Goal: Check status

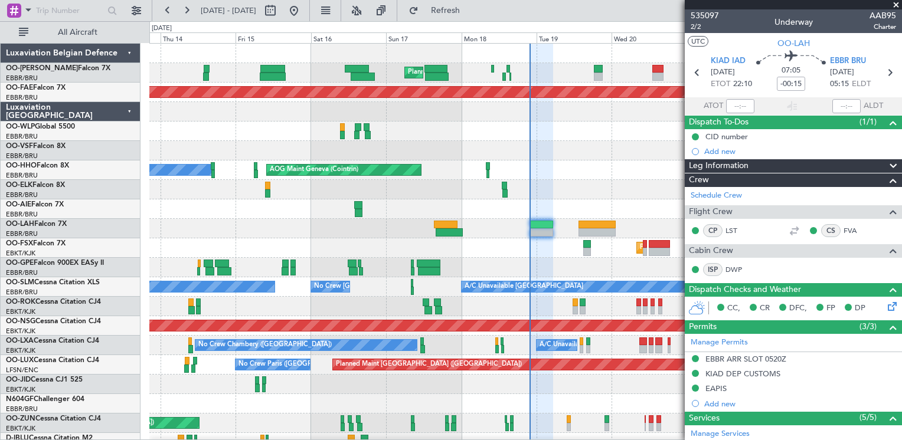
click at [898, 7] on span at bounding box center [896, 5] width 12 height 11
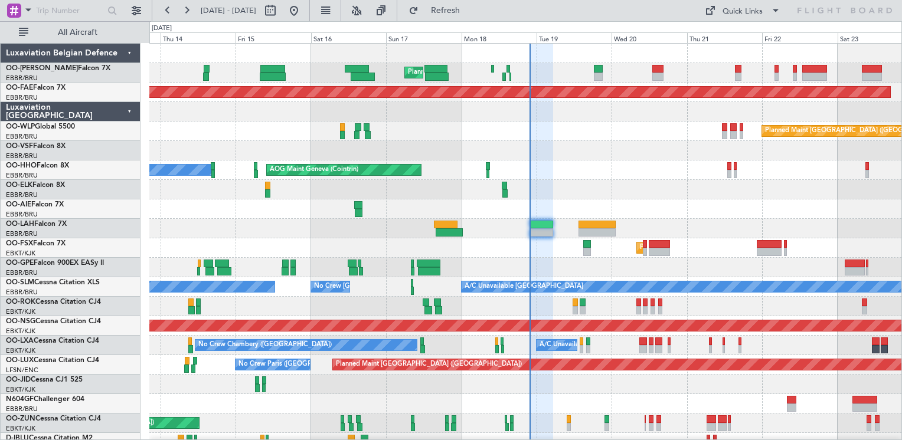
type input "0"
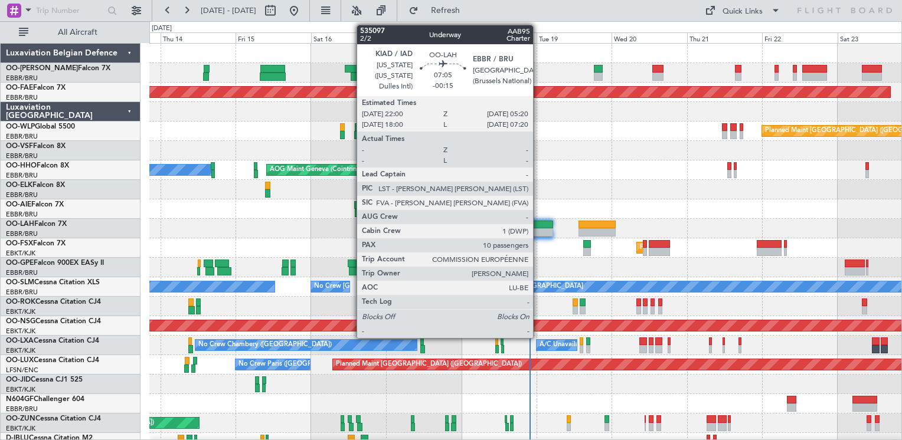
click at [539, 231] on div at bounding box center [541, 233] width 23 height 8
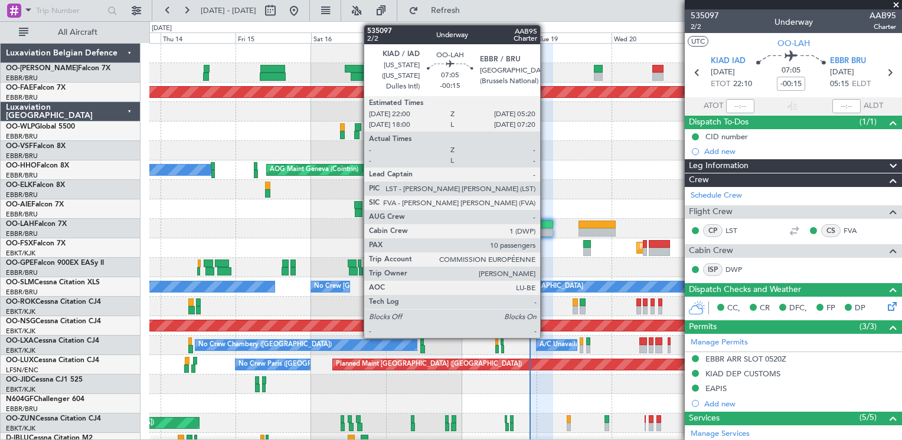
click at [546, 227] on div at bounding box center [541, 225] width 23 height 8
click at [544, 230] on div at bounding box center [541, 233] width 23 height 8
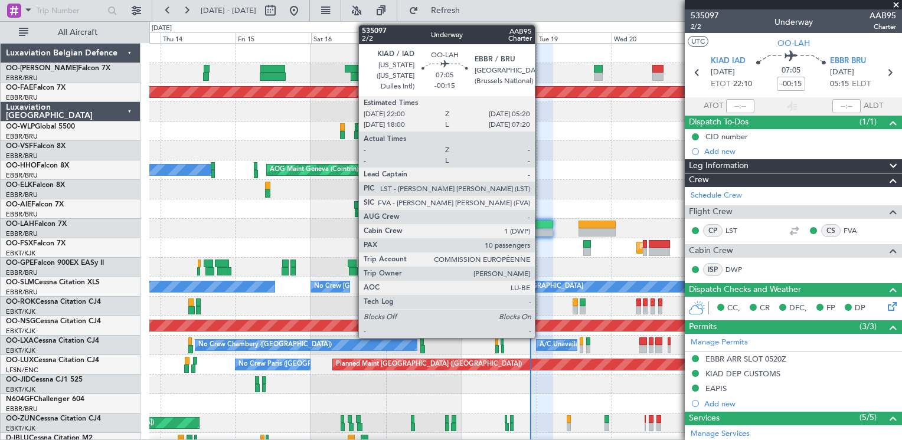
click at [540, 226] on div at bounding box center [541, 225] width 23 height 8
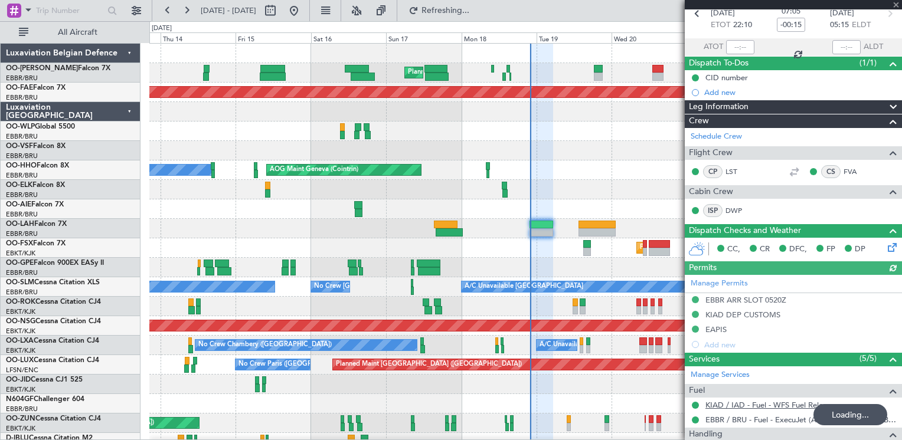
scroll to position [118, 0]
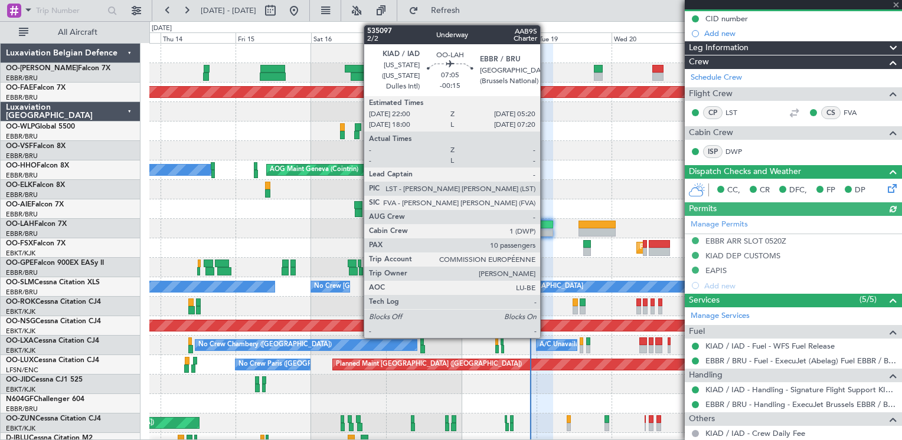
click at [546, 230] on div at bounding box center [541, 233] width 23 height 8
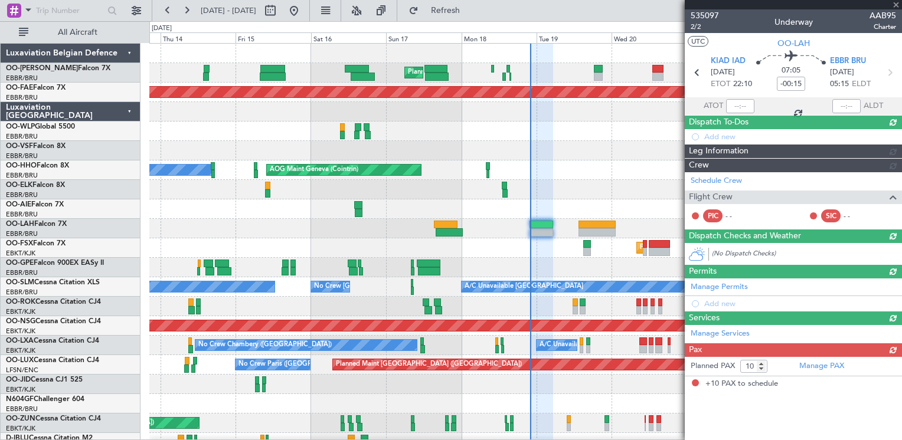
scroll to position [0, 0]
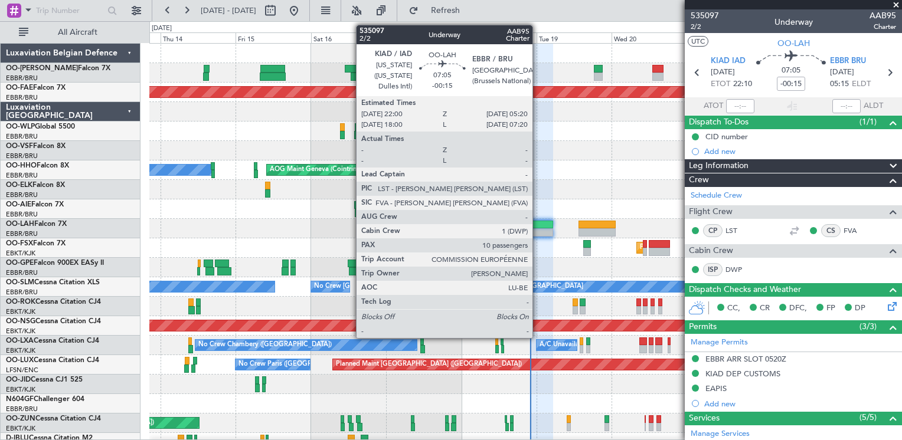
click at [538, 225] on div at bounding box center [541, 225] width 23 height 8
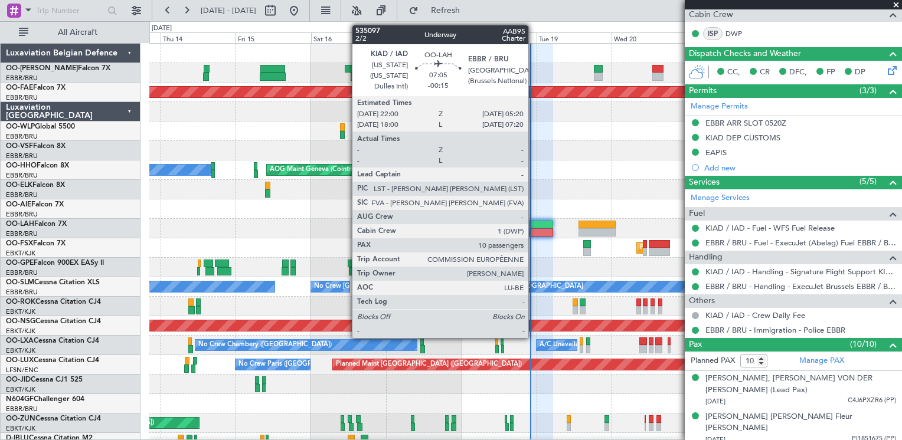
click at [535, 221] on div at bounding box center [541, 225] width 23 height 8
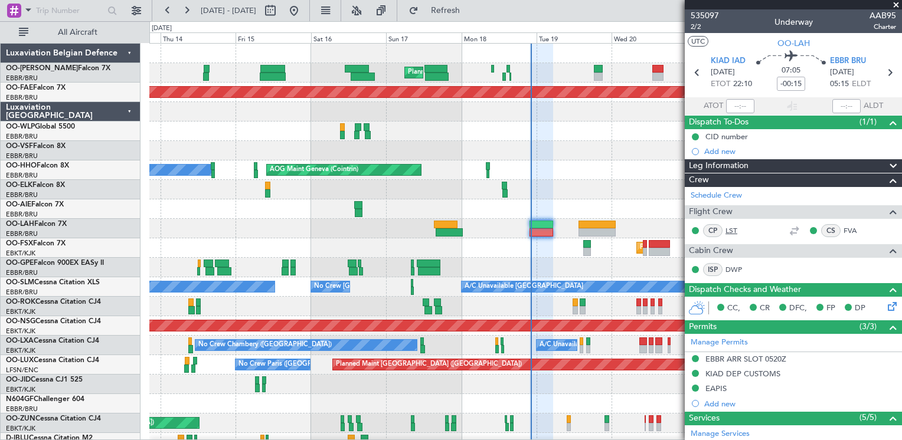
click at [730, 231] on link "LST" at bounding box center [739, 231] width 27 height 11
click at [735, 232] on link "LST" at bounding box center [739, 231] width 27 height 11
click at [465, 7] on span "Refresh" at bounding box center [446, 10] width 50 height 8
click at [474, 18] on button "Refresh" at bounding box center [438, 10] width 71 height 19
click at [468, 11] on span "Refresh" at bounding box center [446, 10] width 50 height 8
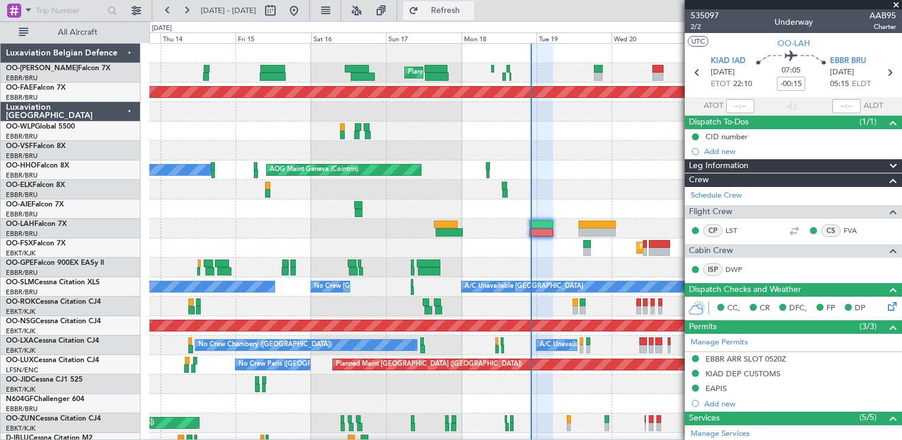
click at [462, 15] on button "Refresh" at bounding box center [438, 10] width 71 height 19
click at [474, 17] on button "Refresh" at bounding box center [438, 10] width 71 height 19
click at [487, 19] on fb-flight-board "[DATE] - [DATE] Refresh Quick Links All Aircraft Planned Maint [GEOGRAPHIC_DATA…" at bounding box center [451, 225] width 902 height 432
click at [471, 8] on span "Refresh" at bounding box center [446, 10] width 50 height 8
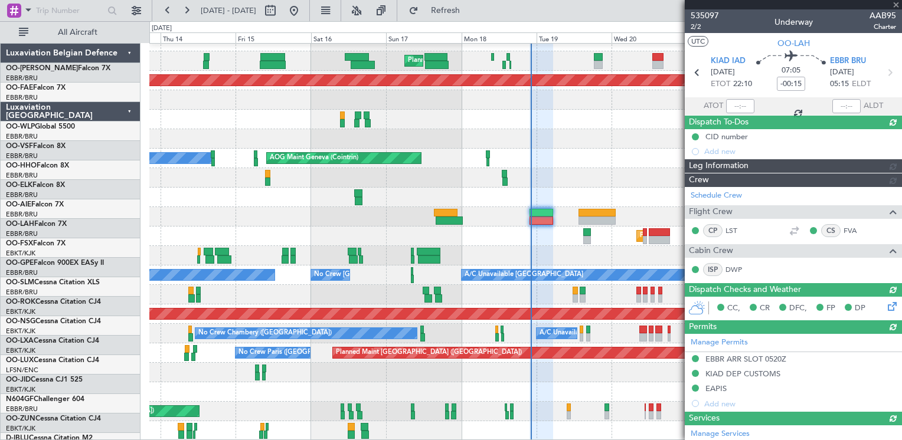
scroll to position [12, 0]
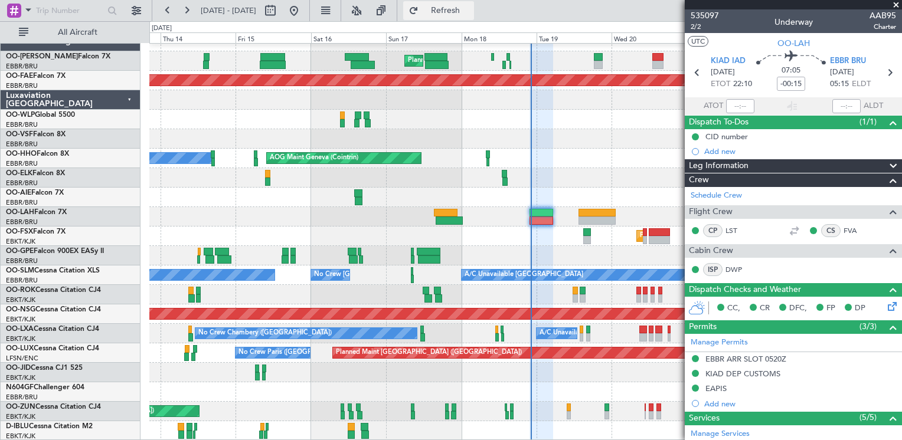
click at [469, 13] on span "Refresh" at bounding box center [446, 10] width 50 height 8
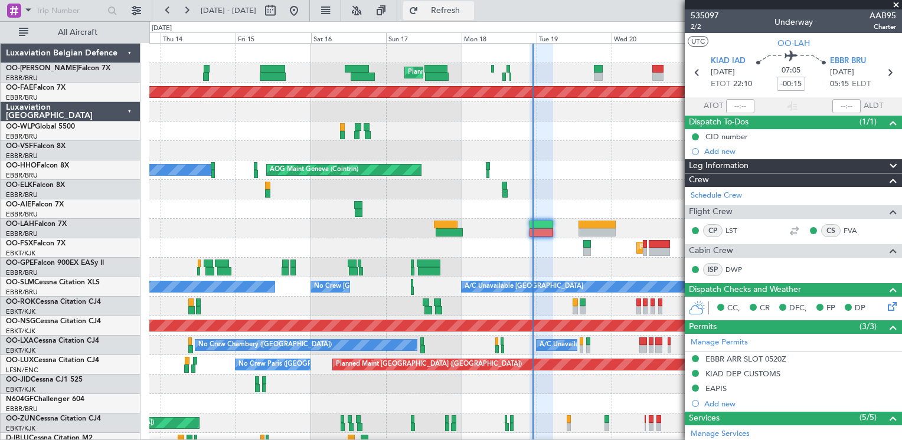
click at [469, 11] on span "Refresh" at bounding box center [446, 10] width 50 height 8
